Goal: Information Seeking & Learning: Learn about a topic

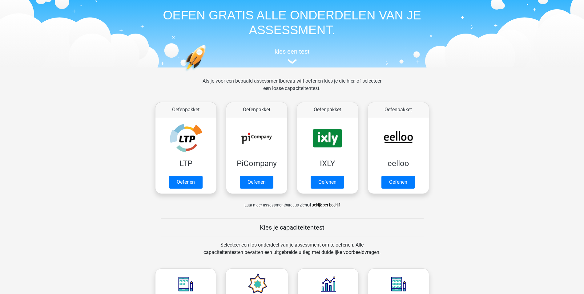
scroll to position [185, 0]
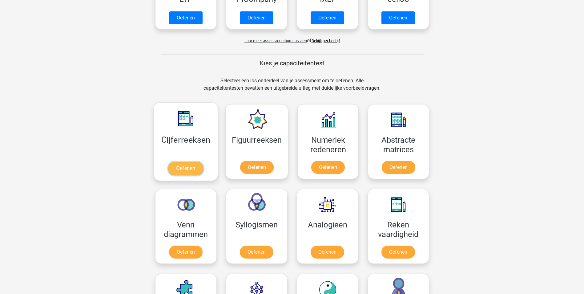
click at [190, 167] on link "Oefenen" at bounding box center [185, 169] width 35 height 14
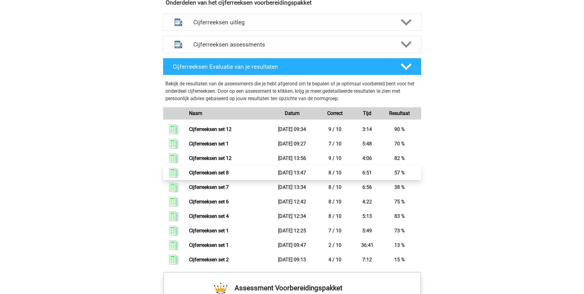
scroll to position [339, 0]
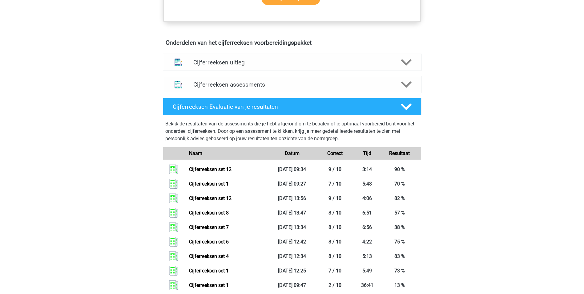
click at [408, 88] on icon at bounding box center [406, 84] width 11 height 11
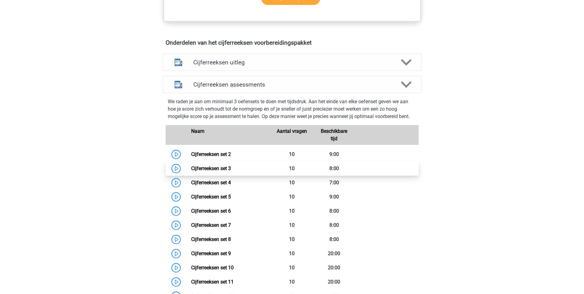
click at [191, 171] on link "Cijferreeksen set 3" at bounding box center [211, 168] width 40 height 6
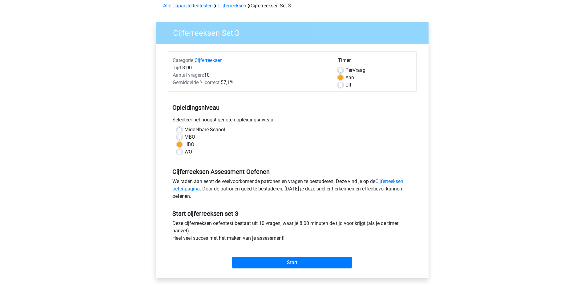
scroll to position [92, 0]
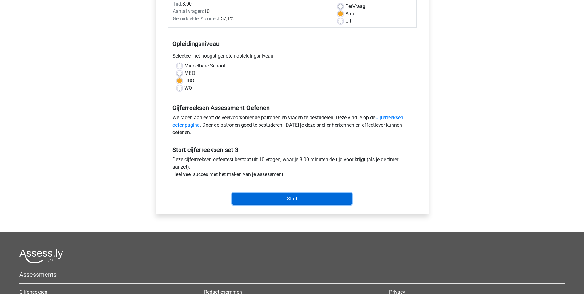
click at [290, 199] on input "Start" at bounding box center [292, 199] width 120 height 12
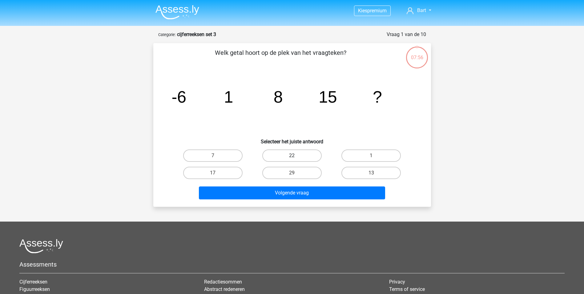
click at [299, 154] on label "22" at bounding box center [291, 155] width 59 height 12
click at [296, 156] on input "22" at bounding box center [294, 158] width 4 height 4
radio input "true"
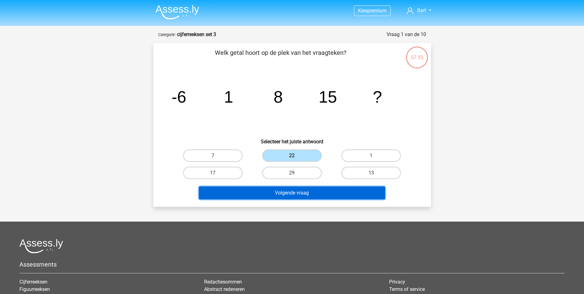
click at [296, 193] on button "Volgende vraag" at bounding box center [292, 192] width 186 height 13
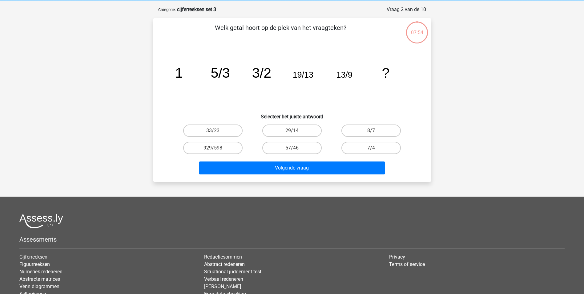
scroll to position [31, 0]
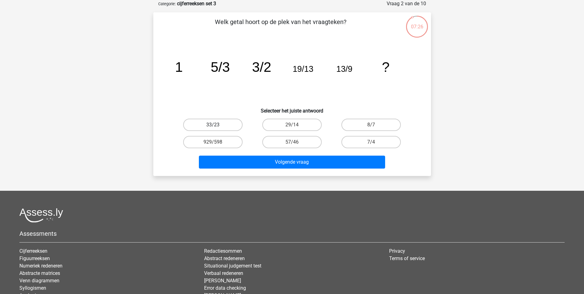
click at [211, 123] on label "33/23" at bounding box center [212, 125] width 59 height 12
click at [213, 125] on input "33/23" at bounding box center [215, 127] width 4 height 4
radio input "true"
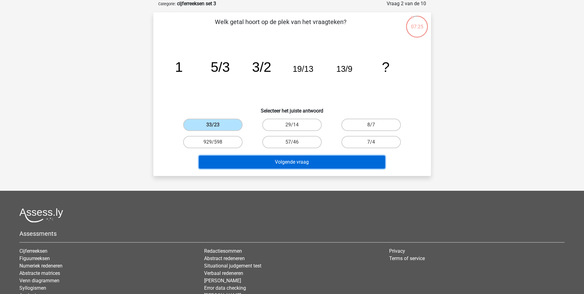
click at [247, 162] on button "Volgende vraag" at bounding box center [292, 162] width 186 height 13
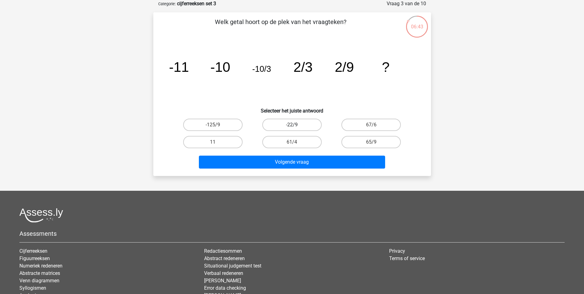
click at [279, 125] on label "-22/9" at bounding box center [291, 125] width 59 height 12
click at [292, 125] on input "-22/9" at bounding box center [294, 127] width 4 height 4
radio input "true"
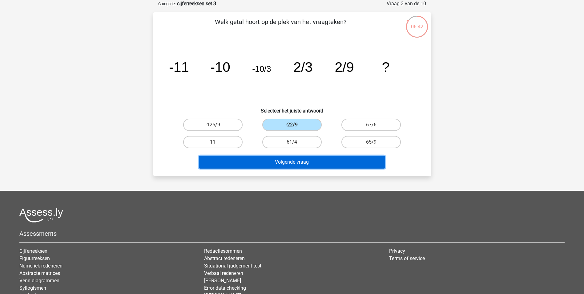
click at [288, 160] on button "Volgende vraag" at bounding box center [292, 162] width 186 height 13
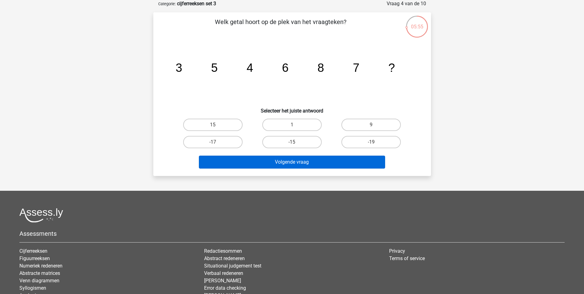
drag, startPoint x: 375, startPoint y: 119, endPoint x: 344, endPoint y: 156, distance: 48.3
click at [375, 119] on label "9" at bounding box center [371, 125] width 59 height 12
click at [375, 125] on input "9" at bounding box center [374, 127] width 4 height 4
radio input "true"
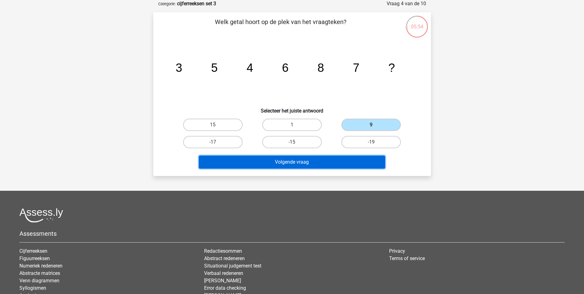
click at [308, 159] on button "Volgende vraag" at bounding box center [292, 162] width 186 height 13
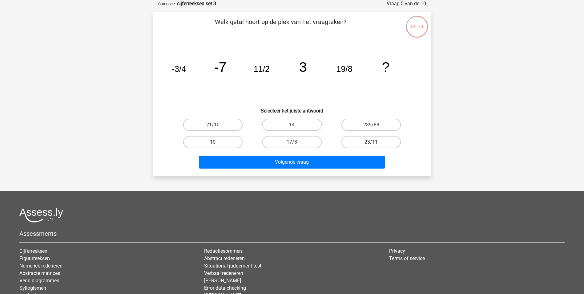
click at [205, 143] on label "10" at bounding box center [212, 142] width 59 height 12
click at [213, 143] on input "10" at bounding box center [215, 144] width 4 height 4
radio input "true"
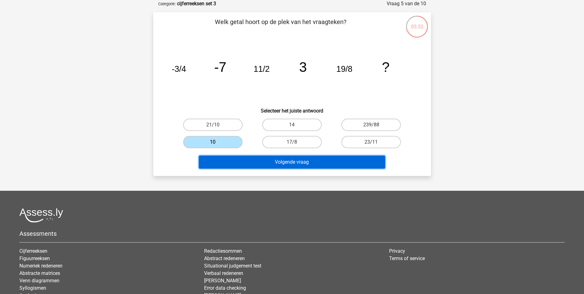
click at [275, 161] on button "Volgende vraag" at bounding box center [292, 162] width 186 height 13
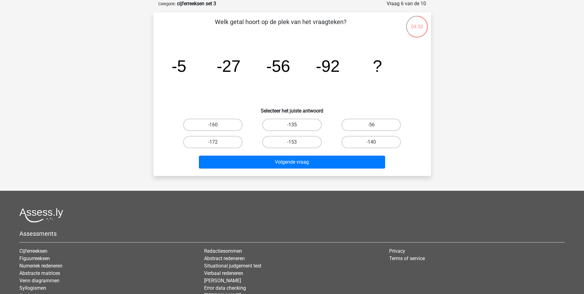
click at [299, 124] on label "-135" at bounding box center [291, 125] width 59 height 12
click at [296, 125] on input "-135" at bounding box center [294, 127] width 4 height 4
radio input "true"
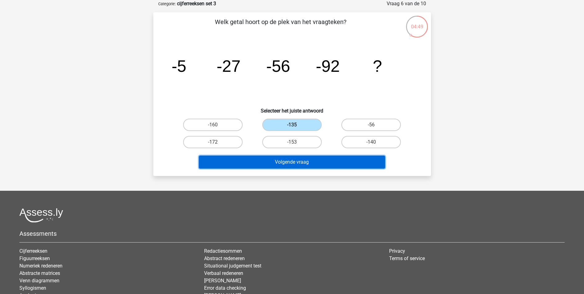
click at [290, 158] on button "Volgende vraag" at bounding box center [292, 162] width 186 height 13
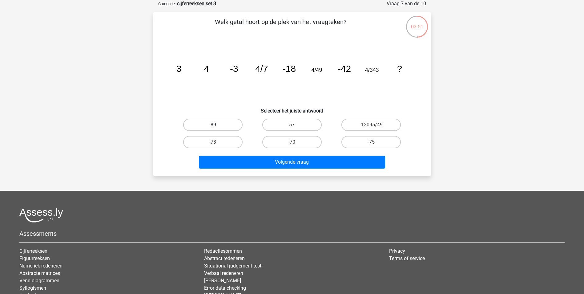
click at [224, 121] on label "-89" at bounding box center [212, 125] width 59 height 12
click at [217, 125] on input "-89" at bounding box center [215, 127] width 4 height 4
radio input "true"
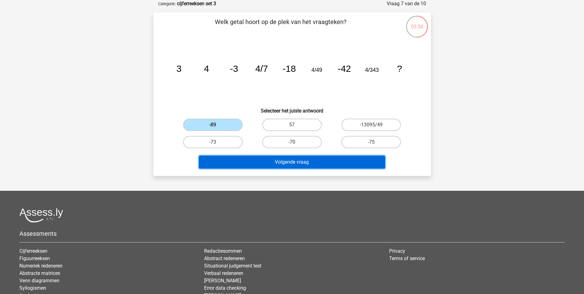
click at [284, 163] on button "Volgende vraag" at bounding box center [292, 162] width 186 height 13
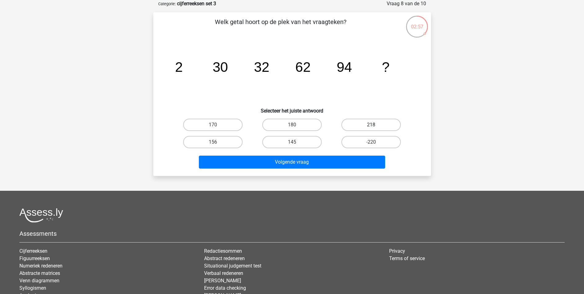
click at [370, 126] on label "218" at bounding box center [371, 125] width 59 height 12
click at [372, 126] on input "218" at bounding box center [374, 127] width 4 height 4
radio input "true"
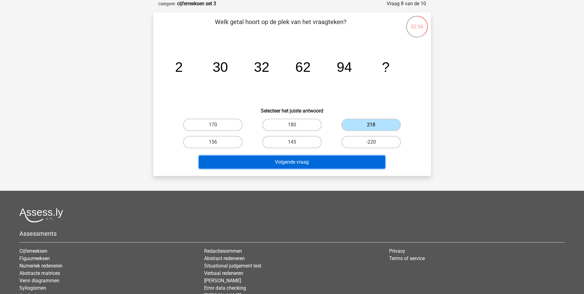
click at [278, 163] on button "Volgende vraag" at bounding box center [292, 162] width 186 height 13
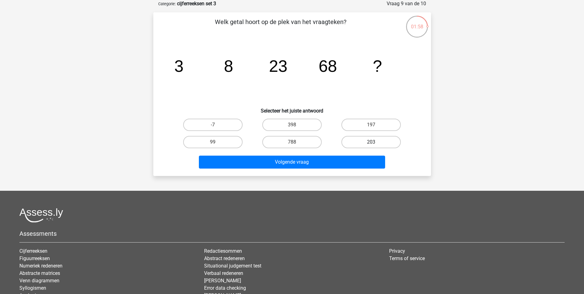
click at [355, 138] on label "203" at bounding box center [371, 142] width 59 height 12
click at [372, 142] on input "203" at bounding box center [374, 144] width 4 height 4
radio input "true"
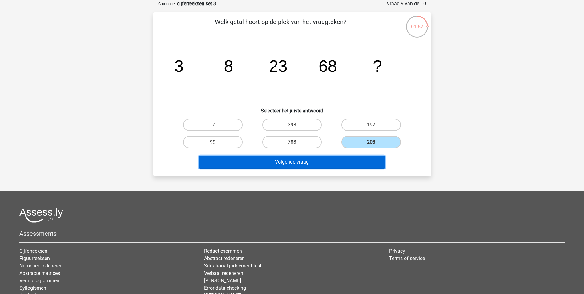
click at [295, 165] on button "Volgende vraag" at bounding box center [292, 162] width 186 height 13
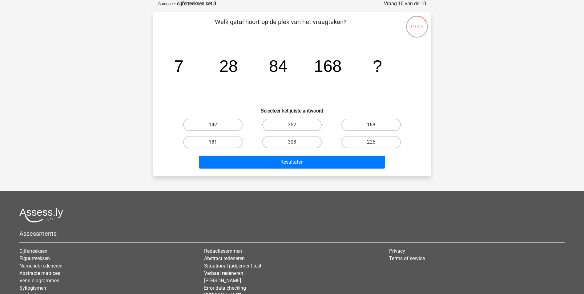
click at [359, 122] on label "168" at bounding box center [371, 125] width 59 height 12
click at [372, 125] on input "168" at bounding box center [374, 127] width 4 height 4
radio input "true"
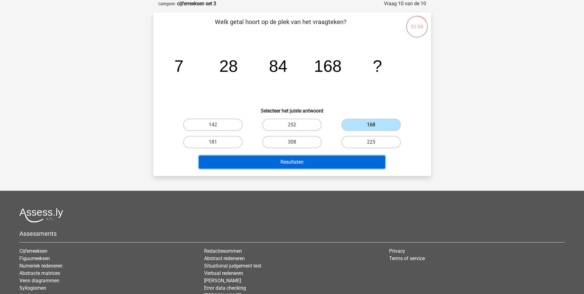
click at [312, 158] on button "Resultaten" at bounding box center [292, 162] width 186 height 13
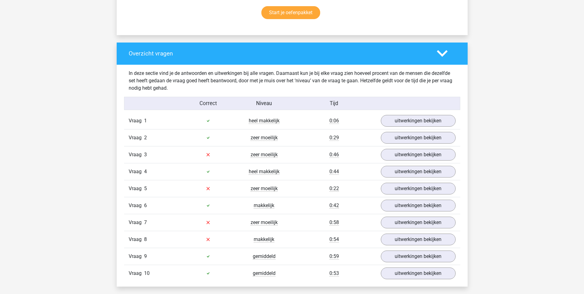
scroll to position [431, 0]
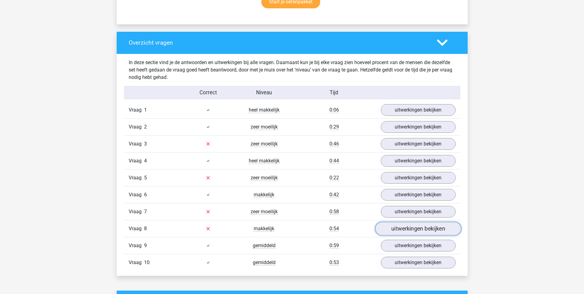
click at [393, 228] on link "uitwerkingen bekijken" at bounding box center [418, 229] width 86 height 14
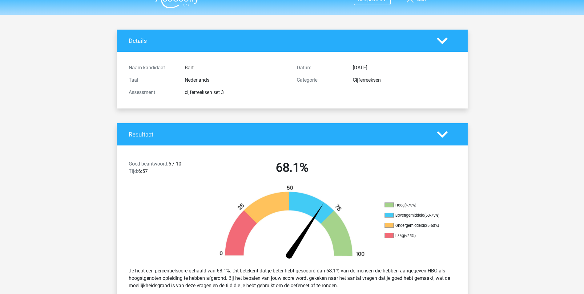
scroll to position [0, 0]
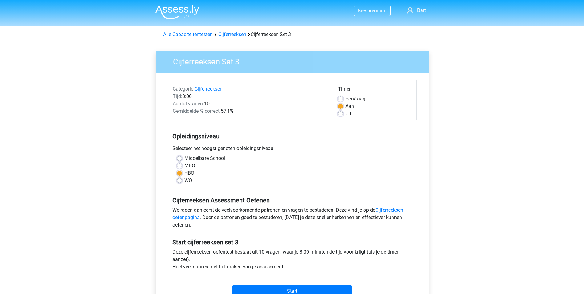
scroll to position [92, 0]
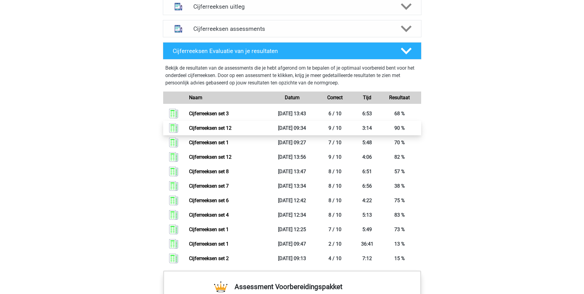
scroll to position [401, 0]
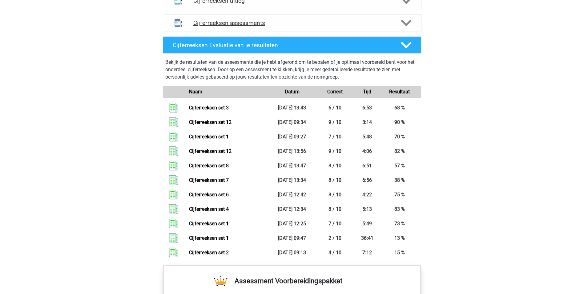
click at [403, 27] on icon at bounding box center [406, 23] width 11 height 11
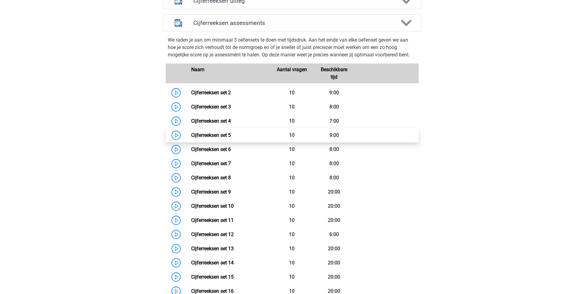
click at [191, 138] on link "Cijferreeksen set 5" at bounding box center [211, 135] width 40 height 6
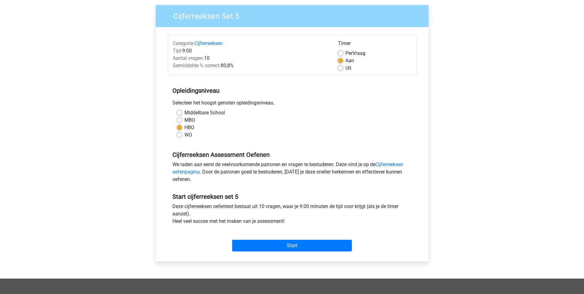
scroll to position [62, 0]
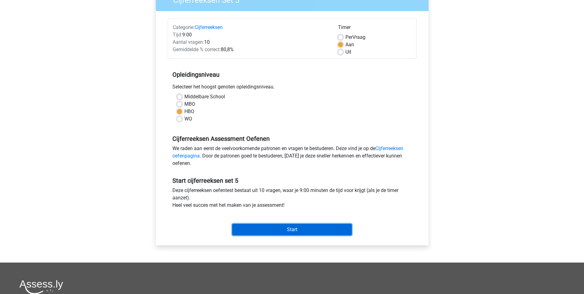
click at [262, 228] on input "Start" at bounding box center [292, 230] width 120 height 12
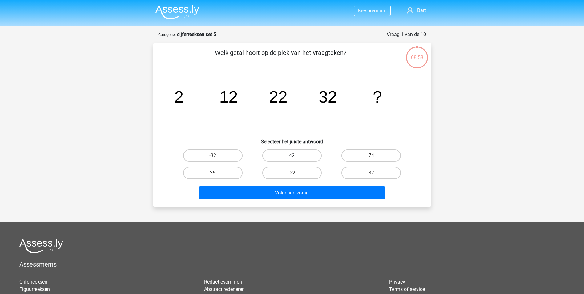
click at [289, 155] on label "42" at bounding box center [291, 155] width 59 height 12
click at [292, 156] on input "42" at bounding box center [294, 158] width 4 height 4
radio input "true"
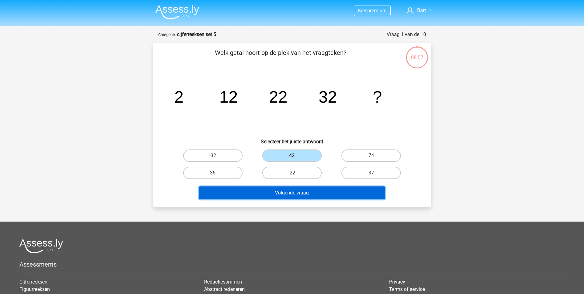
click at [288, 194] on button "Volgende vraag" at bounding box center [292, 192] width 186 height 13
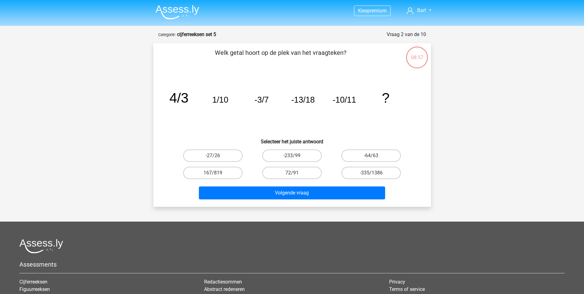
scroll to position [31, 0]
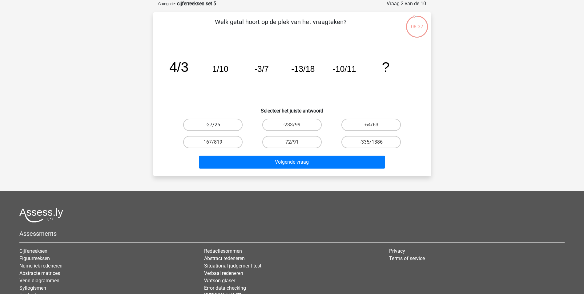
click at [222, 125] on label "-27/26" at bounding box center [212, 125] width 59 height 12
click at [217, 125] on input "-27/26" at bounding box center [215, 127] width 4 height 4
radio input "true"
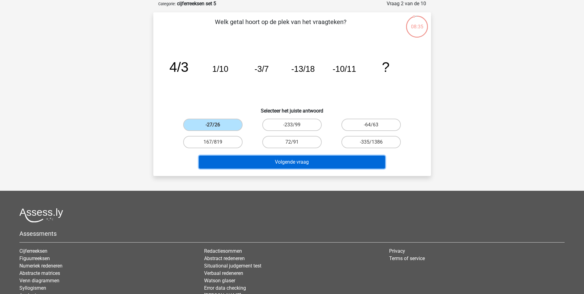
click at [274, 159] on button "Volgende vraag" at bounding box center [292, 162] width 186 height 13
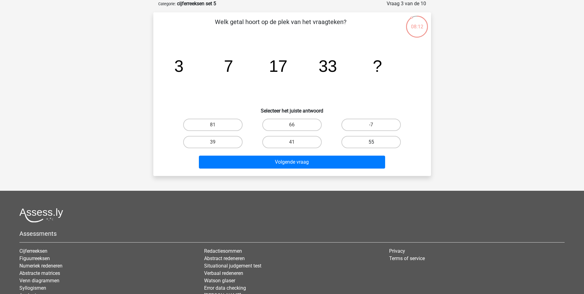
click at [359, 143] on label "55" at bounding box center [371, 142] width 59 height 12
click at [372, 143] on input "55" at bounding box center [374, 144] width 4 height 4
radio input "true"
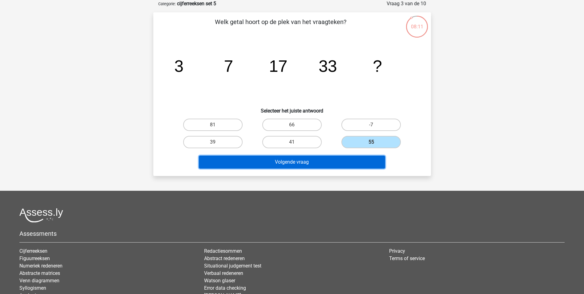
click at [316, 160] on button "Volgende vraag" at bounding box center [292, 162] width 186 height 13
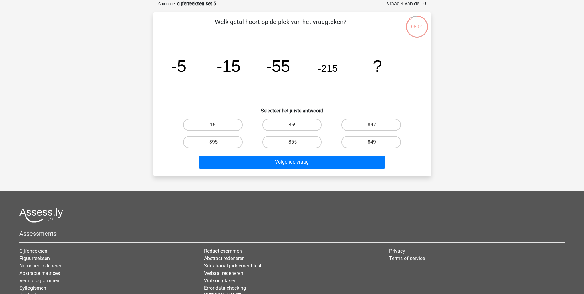
click at [266, 80] on icon "image/svg+xml -5 -15 -55 -215 ?" at bounding box center [292, 72] width 248 height 62
click at [277, 138] on label "-855" at bounding box center [291, 142] width 59 height 12
click at [292, 142] on input "-855" at bounding box center [294, 144] width 4 height 4
radio input "true"
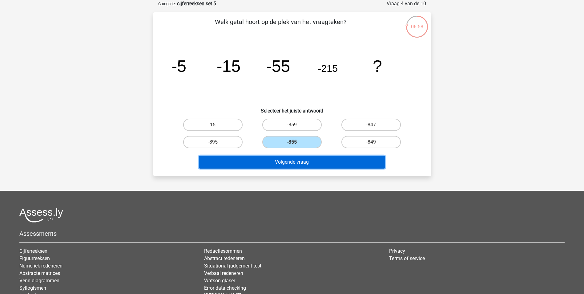
click at [285, 163] on button "Volgende vraag" at bounding box center [292, 162] width 186 height 13
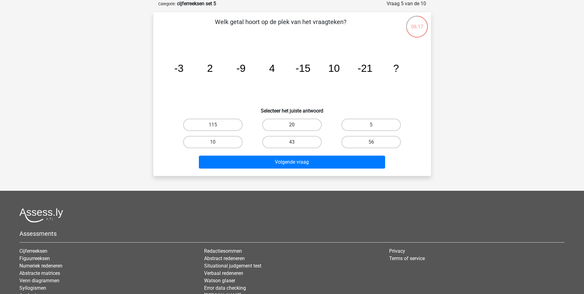
click at [299, 126] on label "20" at bounding box center [291, 125] width 59 height 12
click at [296, 126] on input "20" at bounding box center [294, 127] width 4 height 4
radio input "true"
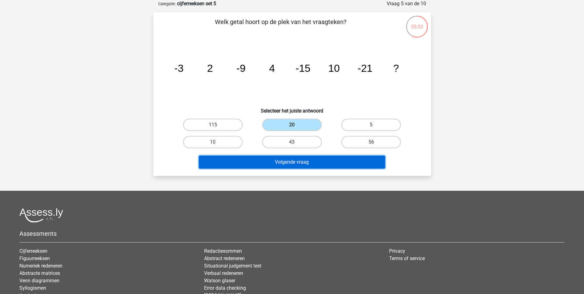
click at [305, 162] on button "Volgende vraag" at bounding box center [292, 162] width 186 height 13
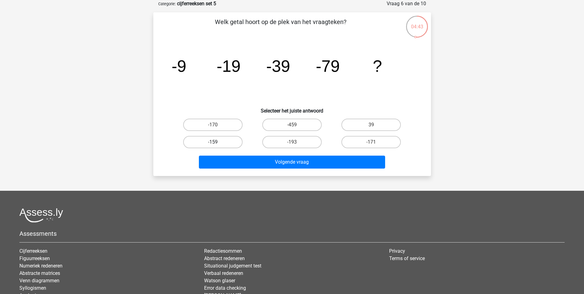
click at [210, 142] on label "-159" at bounding box center [212, 142] width 59 height 12
click at [213, 142] on input "-159" at bounding box center [215, 144] width 4 height 4
radio input "true"
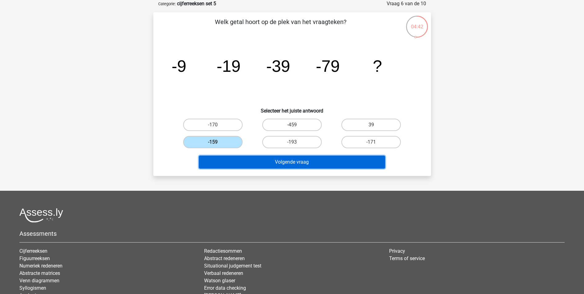
click at [244, 161] on button "Volgende vraag" at bounding box center [292, 162] width 186 height 13
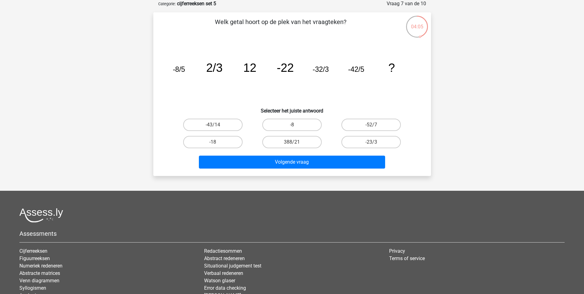
click at [372, 125] on input "-52/7" at bounding box center [374, 127] width 4 height 4
radio input "true"
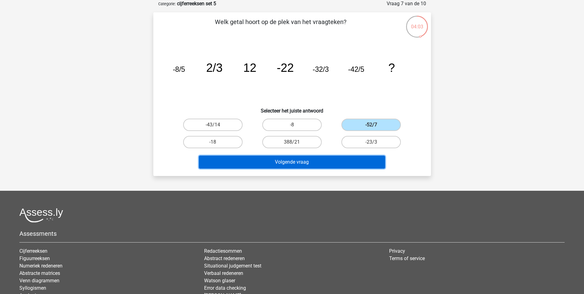
click at [286, 162] on button "Volgende vraag" at bounding box center [292, 162] width 186 height 13
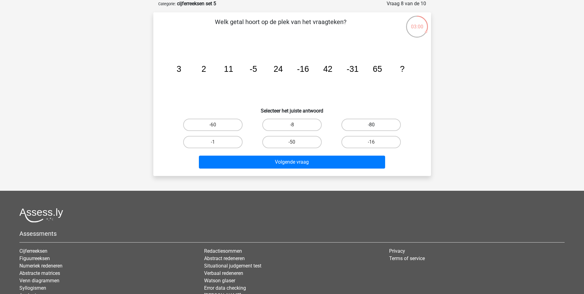
click at [366, 121] on label "-80" at bounding box center [371, 125] width 59 height 12
click at [372, 125] on input "-80" at bounding box center [374, 127] width 4 height 4
radio input "true"
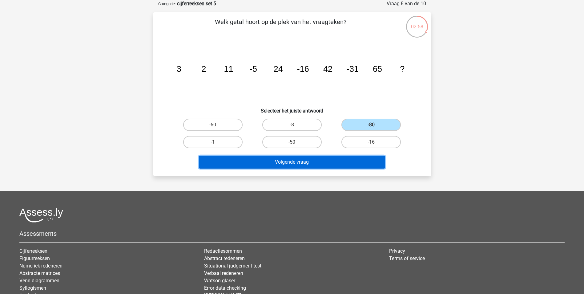
click at [303, 164] on button "Volgende vraag" at bounding box center [292, 162] width 186 height 13
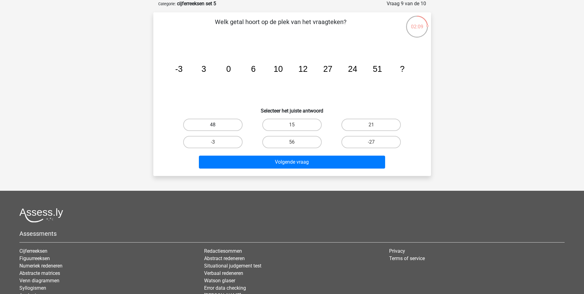
click at [209, 124] on label "48" at bounding box center [212, 125] width 59 height 12
click at [213, 125] on input "48" at bounding box center [215, 127] width 4 height 4
radio input "true"
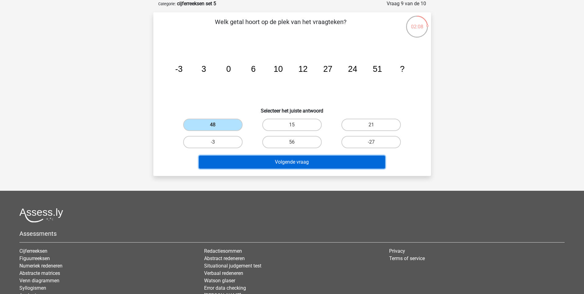
click at [262, 164] on button "Volgende vraag" at bounding box center [292, 162] width 186 height 13
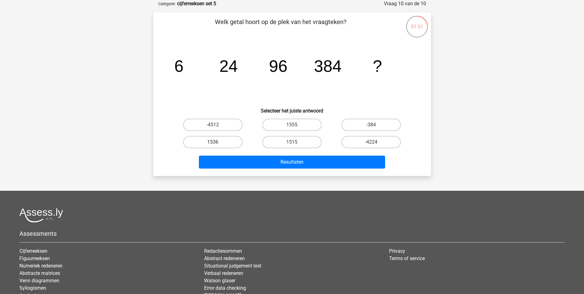
click at [206, 140] on label "1536" at bounding box center [212, 142] width 59 height 12
click at [213, 142] on input "1536" at bounding box center [215, 144] width 4 height 4
radio input "true"
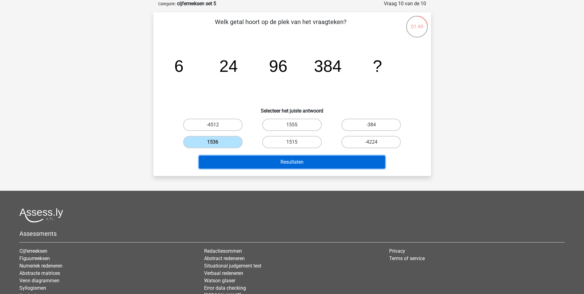
click at [276, 158] on button "Resultaten" at bounding box center [292, 162] width 186 height 13
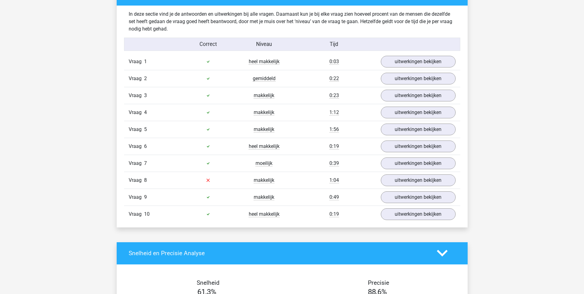
scroll to position [493, 0]
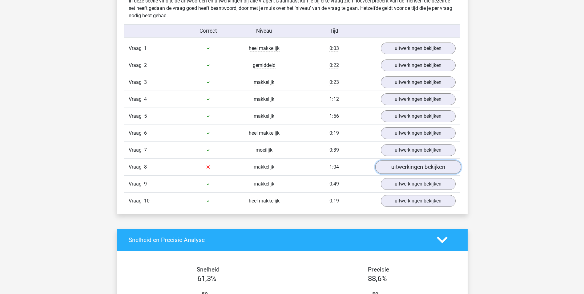
click at [397, 166] on link "uitwerkingen bekijken" at bounding box center [418, 167] width 86 height 14
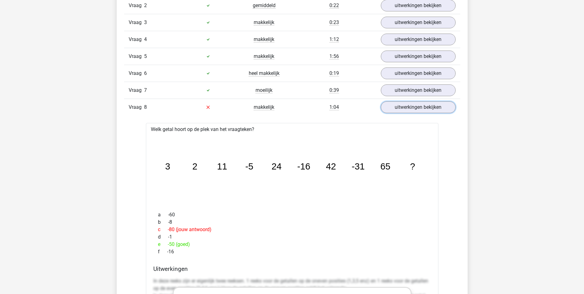
scroll to position [555, 0]
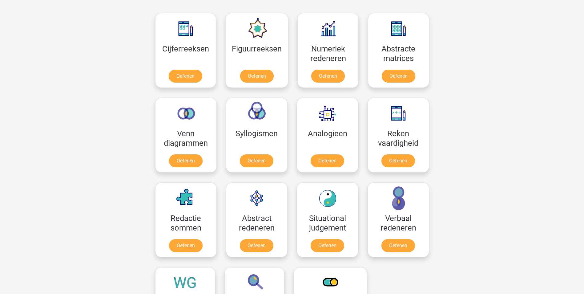
scroll to position [277, 0]
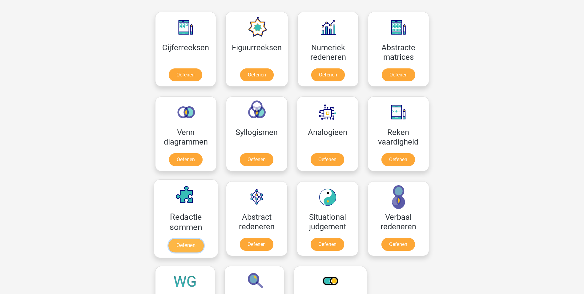
click at [179, 243] on link "Oefenen" at bounding box center [185, 246] width 35 height 14
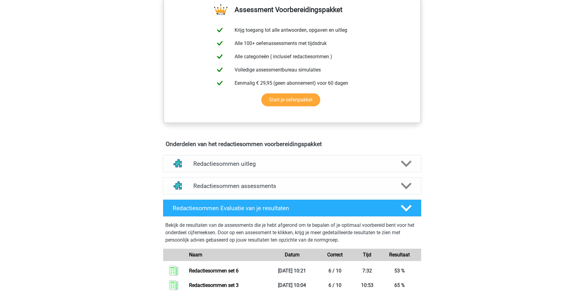
scroll to position [216, 0]
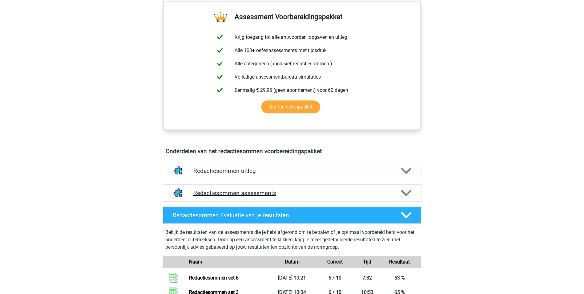
click at [405, 198] on icon at bounding box center [406, 193] width 11 height 11
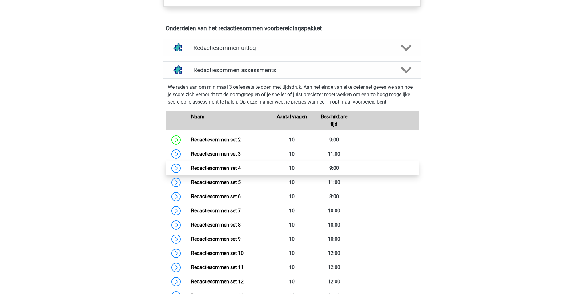
scroll to position [339, 0]
click at [198, 171] on link "Redactiesommen set 4" at bounding box center [216, 168] width 50 height 6
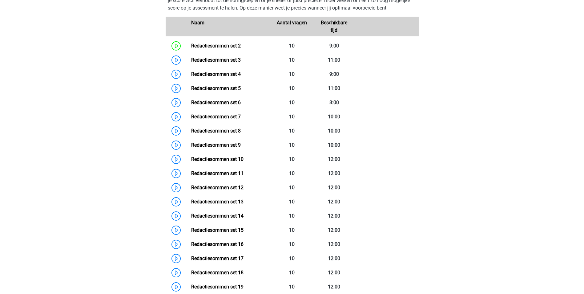
scroll to position [431, 0]
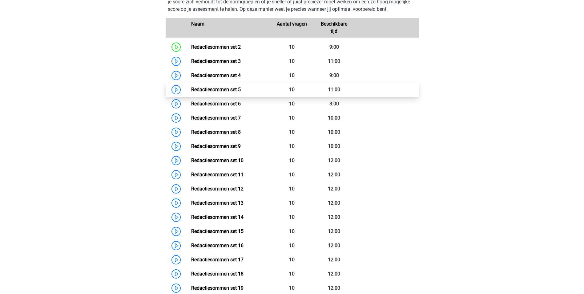
click at [211, 92] on link "Redactiesommen set 5" at bounding box center [216, 90] width 50 height 6
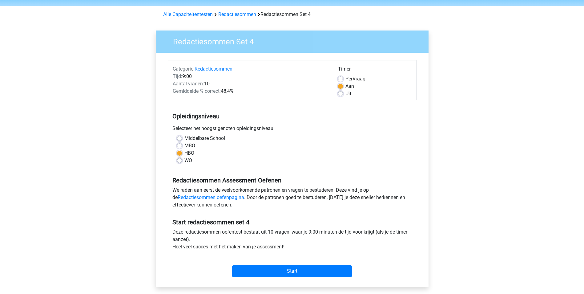
scroll to position [31, 0]
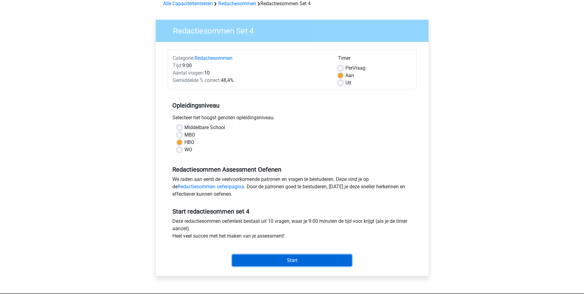
click at [293, 260] on input "Start" at bounding box center [292, 260] width 120 height 12
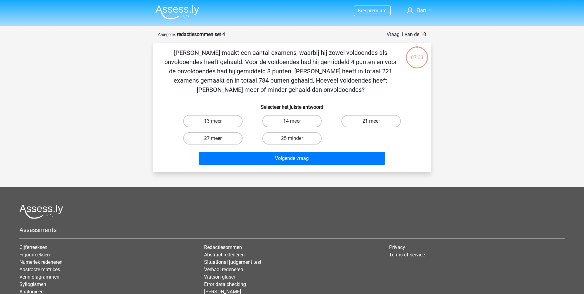
click at [384, 120] on label "21 meer" at bounding box center [371, 121] width 59 height 12
click at [376, 121] on input "21 meer" at bounding box center [374, 123] width 4 height 4
radio input "true"
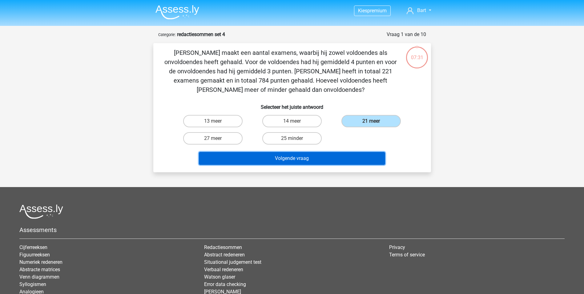
click at [281, 158] on button "Volgende vraag" at bounding box center [292, 158] width 186 height 13
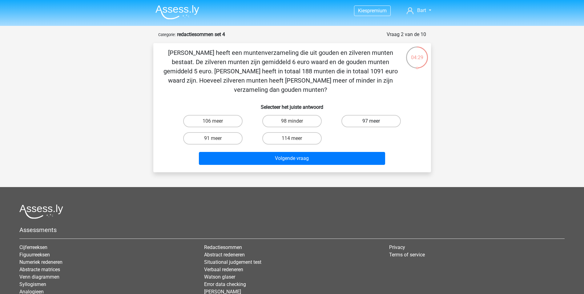
click at [361, 115] on label "97 meer" at bounding box center [371, 121] width 59 height 12
click at [372, 121] on input "97 meer" at bounding box center [374, 123] width 4 height 4
radio input "true"
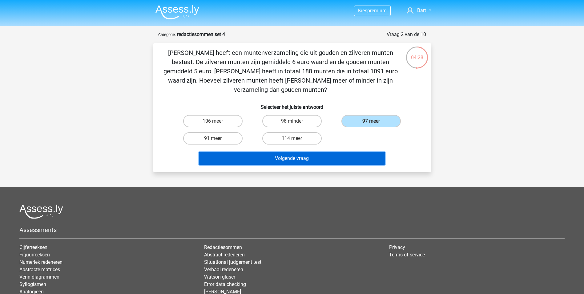
click at [309, 152] on button "Volgende vraag" at bounding box center [292, 158] width 186 height 13
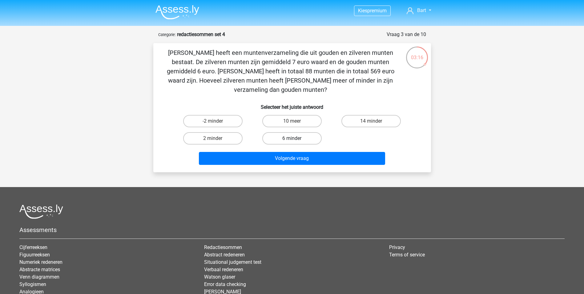
click at [292, 132] on label "6 minder" at bounding box center [291, 138] width 59 height 12
click at [292, 138] on input "6 minder" at bounding box center [294, 140] width 4 height 4
radio input "true"
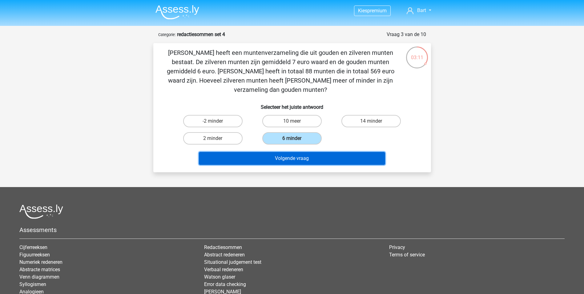
click at [268, 152] on button "Volgende vraag" at bounding box center [292, 158] width 186 height 13
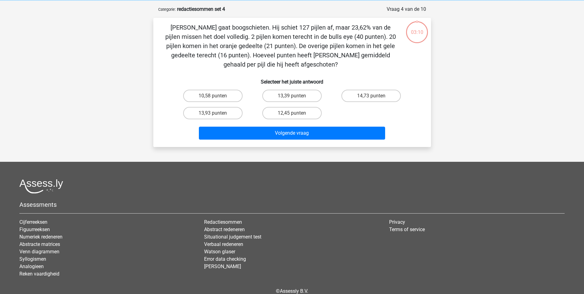
scroll to position [31, 0]
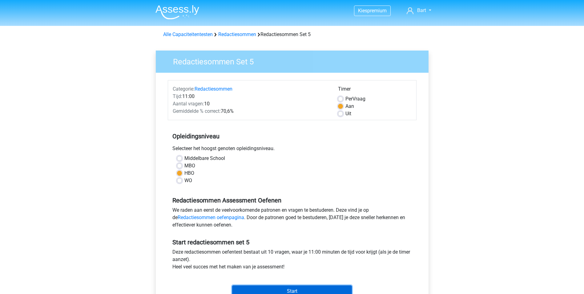
click at [267, 290] on input "Start" at bounding box center [292, 291] width 120 height 12
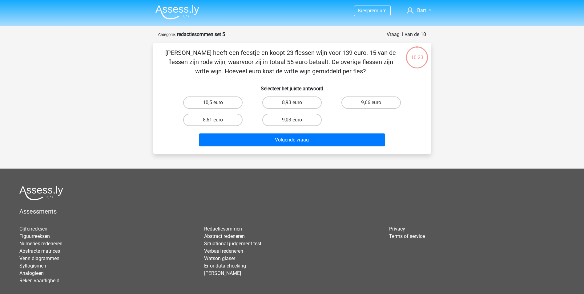
click at [212, 105] on label "10,5 euro" at bounding box center [212, 102] width 59 height 12
click at [213, 105] on input "10,5 euro" at bounding box center [215, 105] width 4 height 4
radio input "true"
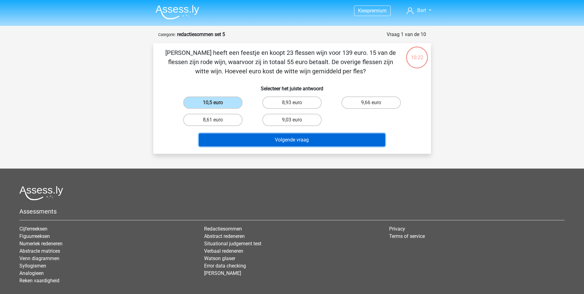
click at [272, 139] on button "Volgende vraag" at bounding box center [292, 139] width 186 height 13
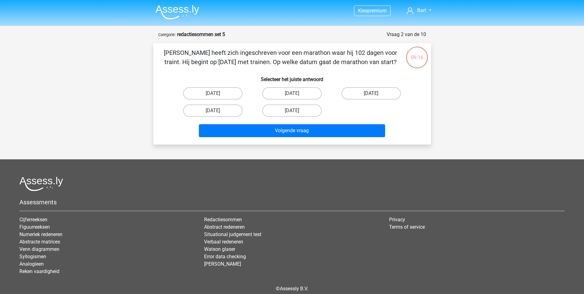
click at [366, 94] on label "25 november" at bounding box center [371, 93] width 59 height 12
click at [372, 94] on input "25 november" at bounding box center [374, 95] width 4 height 4
radio input "true"
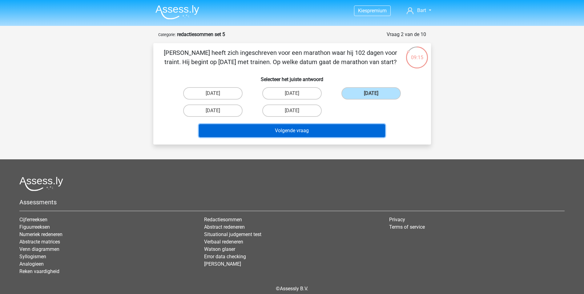
click at [290, 129] on button "Volgende vraag" at bounding box center [292, 130] width 186 height 13
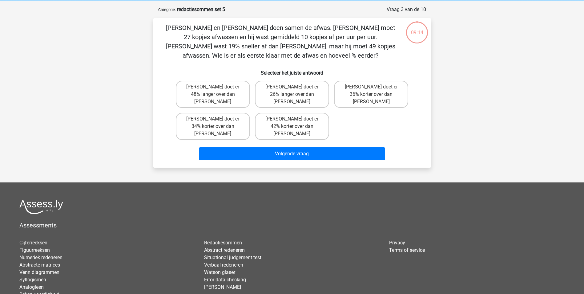
scroll to position [31, 0]
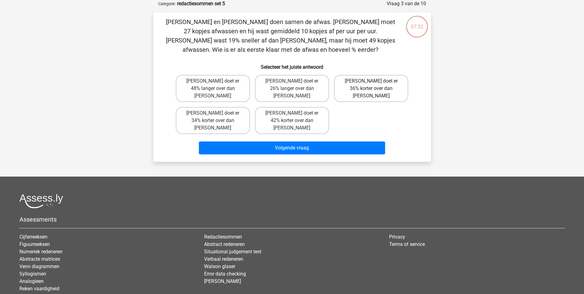
click at [361, 87] on label "Tom doet er 36% korter over dan Umberto" at bounding box center [371, 88] width 74 height 27
click at [372, 85] on input "Tom doet er 36% korter over dan Umberto" at bounding box center [374, 83] width 4 height 4
radio input "true"
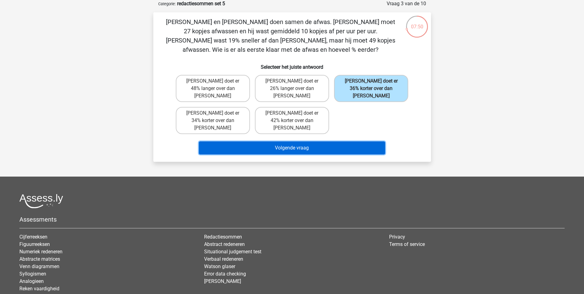
click at [291, 141] on button "Volgende vraag" at bounding box center [292, 147] width 186 height 13
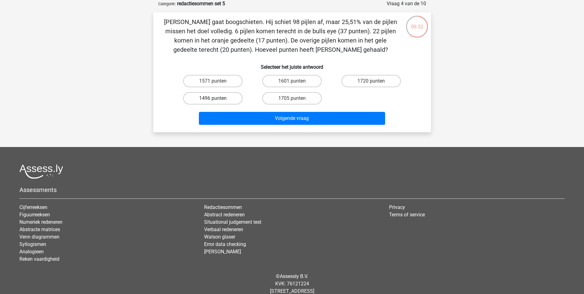
click at [220, 97] on label "1496 punten" at bounding box center [212, 98] width 59 height 12
click at [217, 98] on input "1496 punten" at bounding box center [215, 100] width 4 height 4
radio input "true"
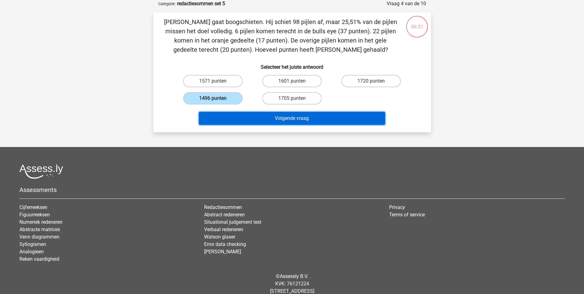
click at [260, 119] on button "Volgende vraag" at bounding box center [292, 118] width 186 height 13
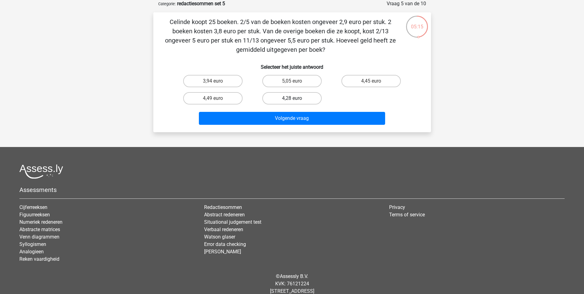
click at [286, 100] on label "4,28 euro" at bounding box center [291, 98] width 59 height 12
click at [292, 100] on input "4,28 euro" at bounding box center [294, 100] width 4 height 4
radio input "true"
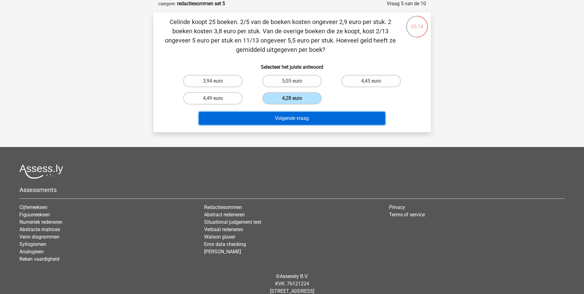
click at [286, 119] on button "Volgende vraag" at bounding box center [292, 118] width 186 height 13
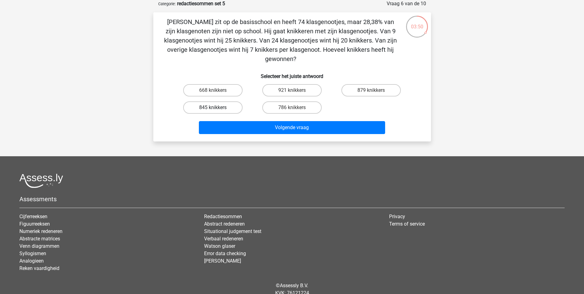
click at [210, 108] on label "845 knikkers" at bounding box center [212, 107] width 59 height 12
click at [213, 108] on input "845 knikkers" at bounding box center [215, 110] width 4 height 4
radio input "true"
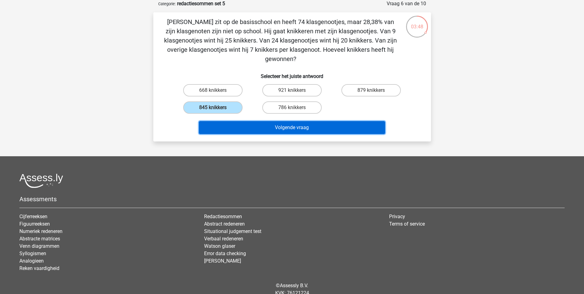
click at [258, 128] on button "Volgende vraag" at bounding box center [292, 127] width 186 height 13
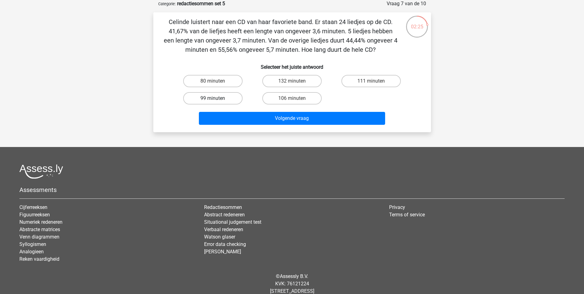
click at [217, 100] on label "99 minuten" at bounding box center [212, 98] width 59 height 12
click at [217, 100] on input "99 minuten" at bounding box center [215, 100] width 4 height 4
radio input "true"
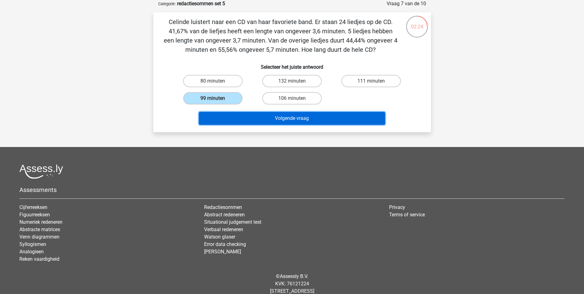
click at [258, 118] on button "Volgende vraag" at bounding box center [292, 118] width 186 height 13
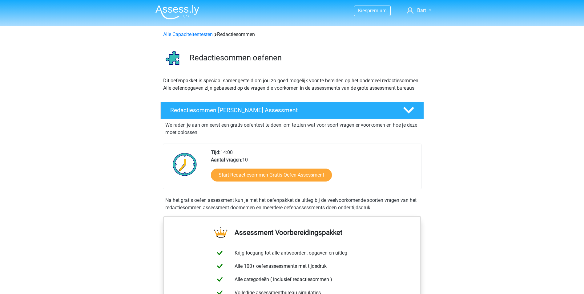
scroll to position [431, 0]
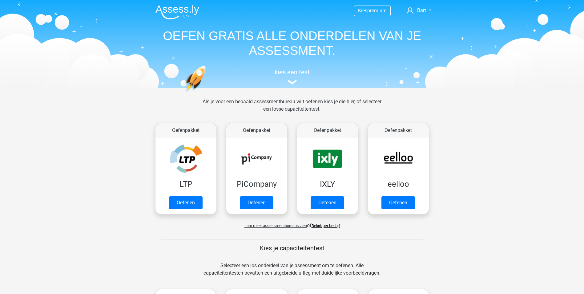
scroll to position [277, 0]
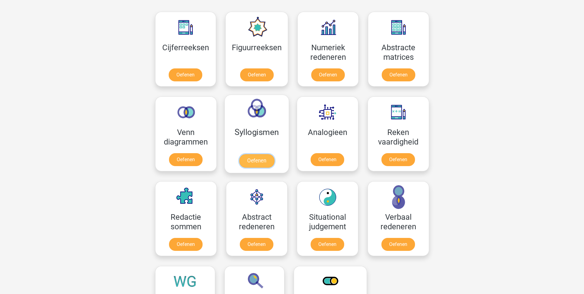
click at [252, 158] on link "Oefenen" at bounding box center [256, 161] width 35 height 14
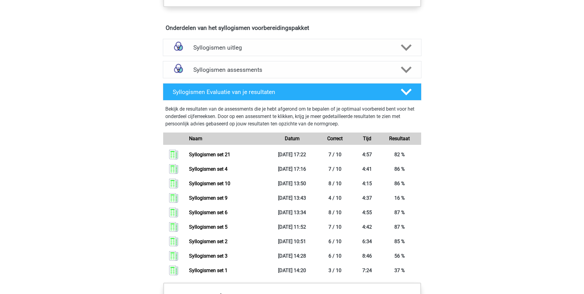
scroll to position [370, 0]
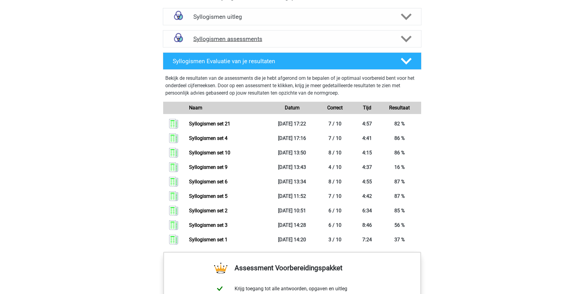
click at [401, 40] on div at bounding box center [406, 39] width 21 height 11
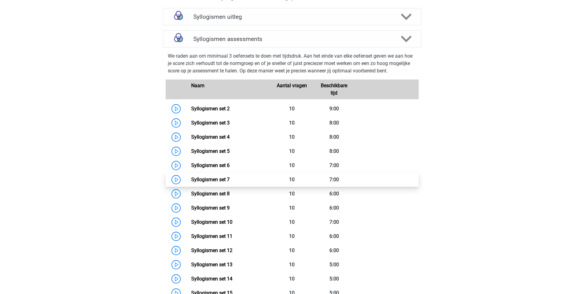
click at [198, 179] on link "Syllogismen set 7" at bounding box center [210, 180] width 39 height 6
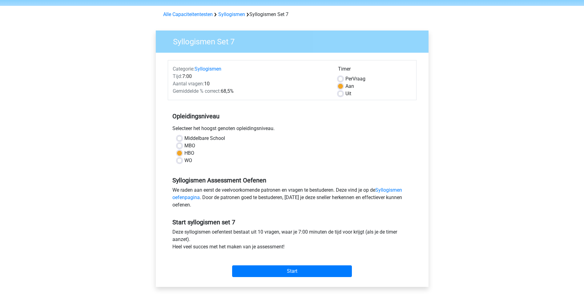
scroll to position [31, 0]
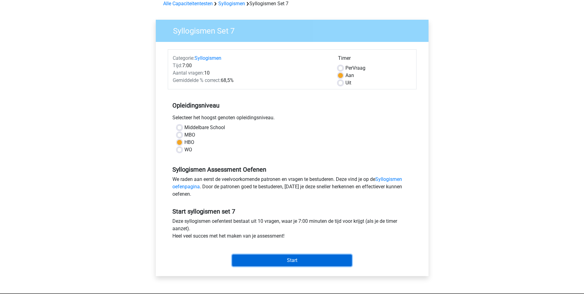
click at [292, 259] on input "Start" at bounding box center [292, 260] width 120 height 12
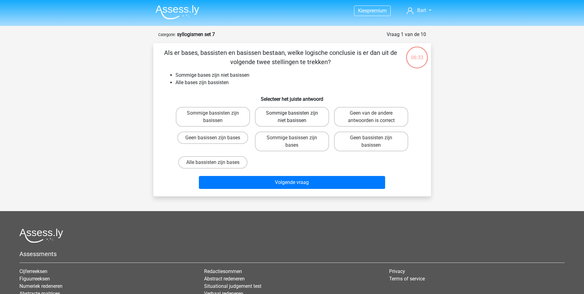
click at [267, 116] on label "Sommige bassisten zijn niet basissen" at bounding box center [292, 117] width 74 height 20
click at [292, 116] on input "Sommige bassisten zijn niet basissen" at bounding box center [294, 115] width 4 height 4
radio input "true"
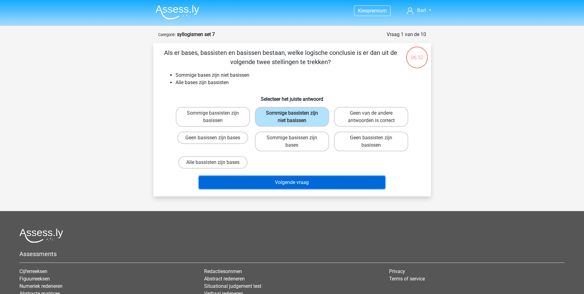
click at [281, 182] on button "Volgende vraag" at bounding box center [292, 182] width 186 height 13
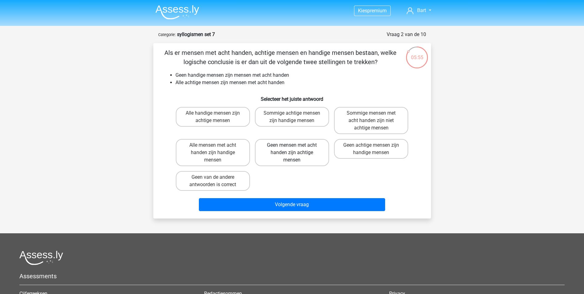
click at [282, 152] on label "Geen mensen met acht handen zijn achtige mensen" at bounding box center [292, 152] width 74 height 27
click at [292, 149] on input "Geen mensen met acht handen zijn achtige mensen" at bounding box center [294, 147] width 4 height 4
radio input "true"
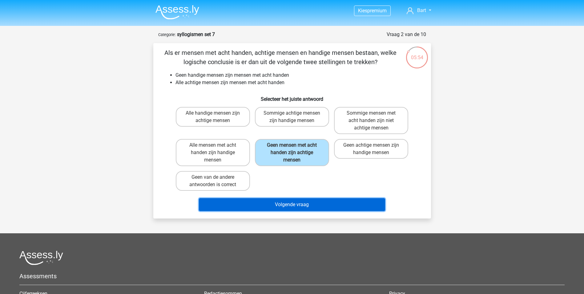
click at [286, 205] on button "Volgende vraag" at bounding box center [292, 204] width 186 height 13
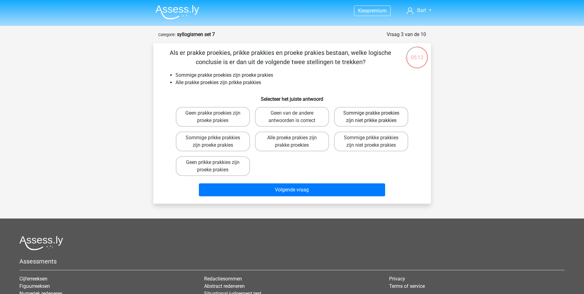
click at [369, 110] on label "Sommige prakke proekies zijn niet prikke prakkies" at bounding box center [371, 117] width 74 height 20
click at [372, 113] on input "Sommige prakke proekies zijn niet prikke prakkies" at bounding box center [374, 115] width 4 height 4
radio input "true"
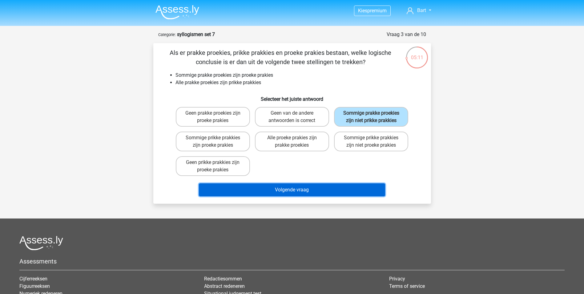
click at [276, 190] on button "Volgende vraag" at bounding box center [292, 189] width 186 height 13
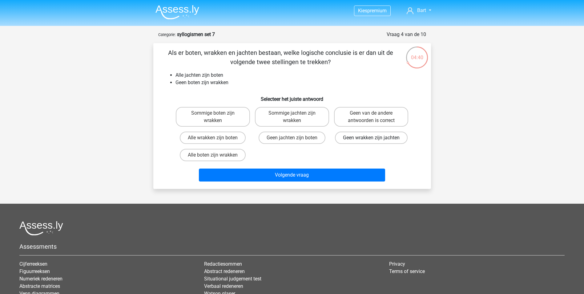
click at [360, 140] on label "Geen wrakken zijn jachten" at bounding box center [371, 138] width 73 height 12
click at [372, 140] on input "Geen wrakken zijn jachten" at bounding box center [374, 140] width 4 height 4
radio input "true"
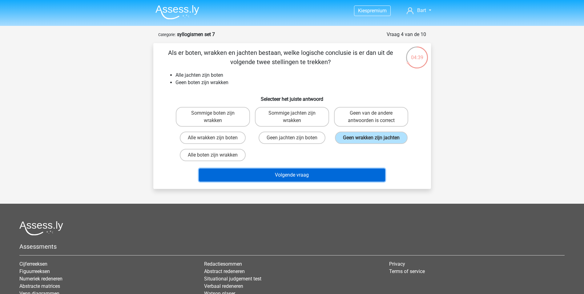
click at [287, 177] on button "Volgende vraag" at bounding box center [292, 175] width 186 height 13
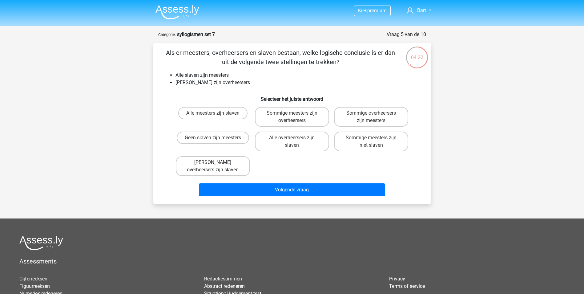
click at [202, 172] on label "Geen overheersers zijn slaven" at bounding box center [213, 166] width 74 height 20
click at [213, 166] on input "Geen overheersers zijn slaven" at bounding box center [215, 164] width 4 height 4
radio input "true"
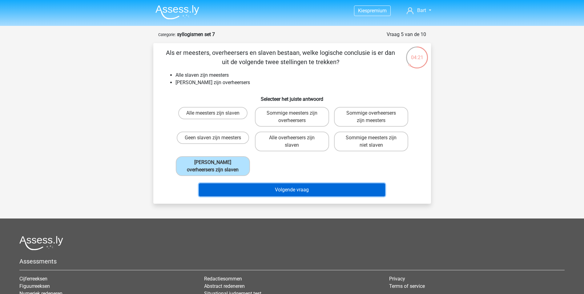
click at [278, 187] on button "Volgende vraag" at bounding box center [292, 189] width 186 height 13
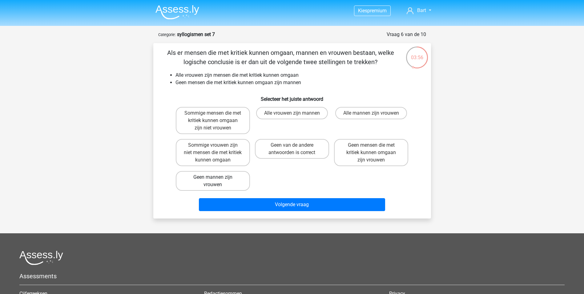
click at [221, 180] on label "Geen mannen zijn vrouwen" at bounding box center [213, 181] width 74 height 20
click at [217, 180] on input "Geen mannen zijn vrouwen" at bounding box center [215, 179] width 4 height 4
radio input "true"
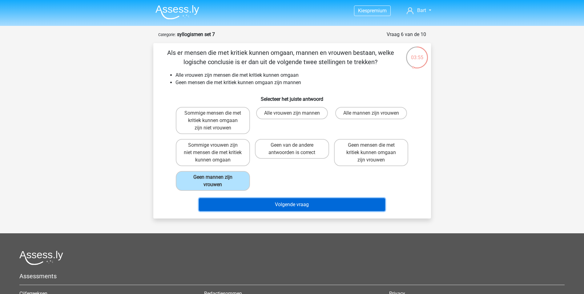
click at [266, 206] on button "Volgende vraag" at bounding box center [292, 204] width 186 height 13
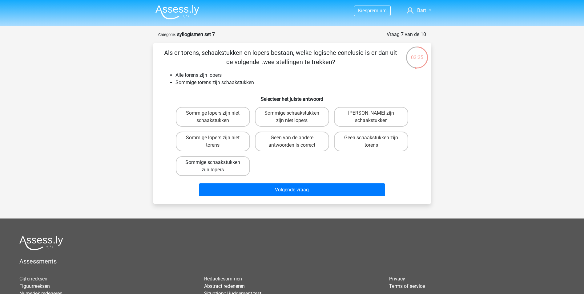
click at [220, 167] on label "Sommige schaakstukken zijn lopers" at bounding box center [213, 166] width 74 height 20
click at [217, 166] on input "Sommige schaakstukken zijn lopers" at bounding box center [215, 164] width 4 height 4
radio input "true"
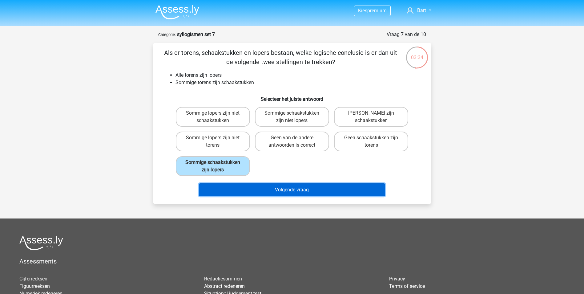
click at [255, 191] on button "Volgende vraag" at bounding box center [292, 189] width 186 height 13
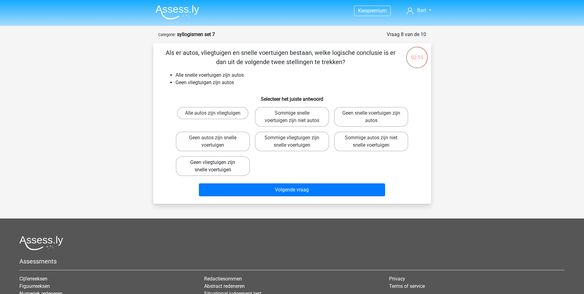
click at [205, 166] on label "Geen vliegtuigen zijn snelle voertuigen" at bounding box center [213, 166] width 74 height 20
click at [213, 166] on input "Geen vliegtuigen zijn snelle voertuigen" at bounding box center [215, 164] width 4 height 4
radio input "true"
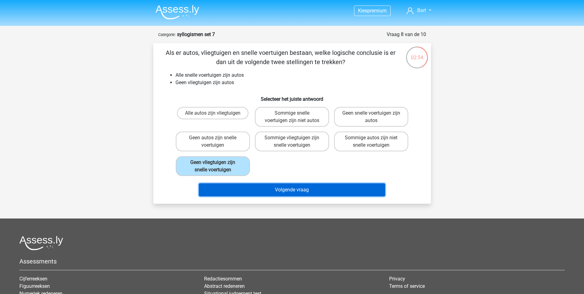
click at [270, 188] on button "Volgende vraag" at bounding box center [292, 189] width 186 height 13
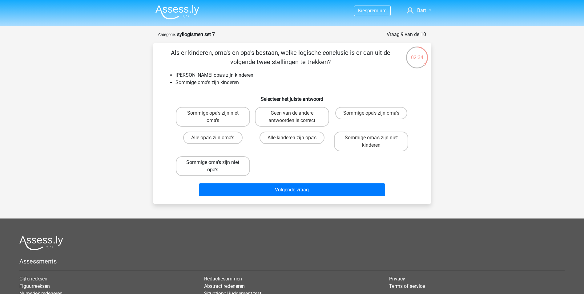
click at [199, 164] on label "Sommige oma's zijn niet opa's" at bounding box center [213, 166] width 74 height 20
click at [213, 164] on input "Sommige oma's zijn niet opa's" at bounding box center [215, 164] width 4 height 4
radio input "true"
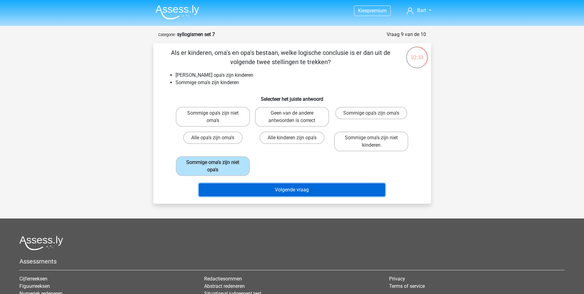
click at [298, 188] on button "Volgende vraag" at bounding box center [292, 189] width 186 height 13
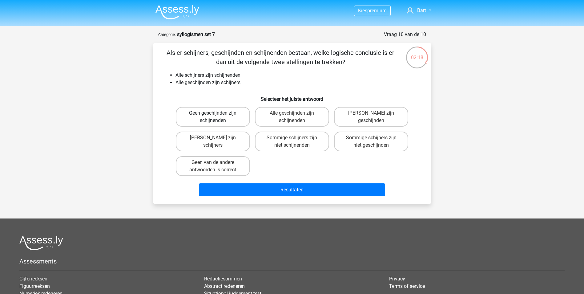
click at [199, 114] on label "Geen geschijnden zijn schijnenden" at bounding box center [213, 117] width 74 height 20
click at [213, 114] on input "Geen geschijnden zijn schijnenden" at bounding box center [215, 115] width 4 height 4
radio input "true"
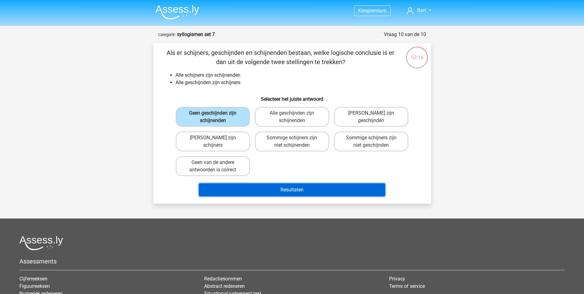
click at [280, 190] on button "Resultaten" at bounding box center [292, 189] width 186 height 13
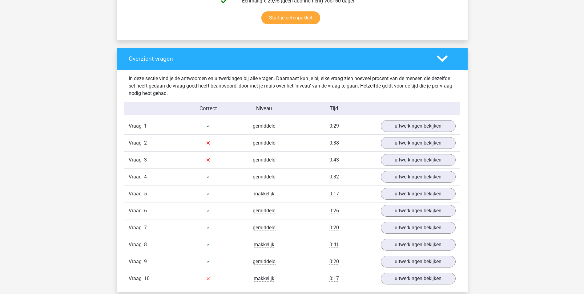
scroll to position [431, 0]
